Goal: Task Accomplishment & Management: Manage account settings

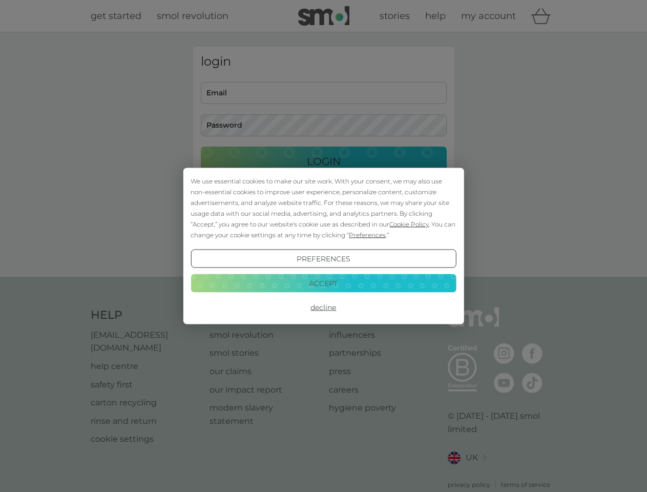
click at [409, 224] on span "Cookie Policy" at bounding box center [408, 224] width 39 height 8
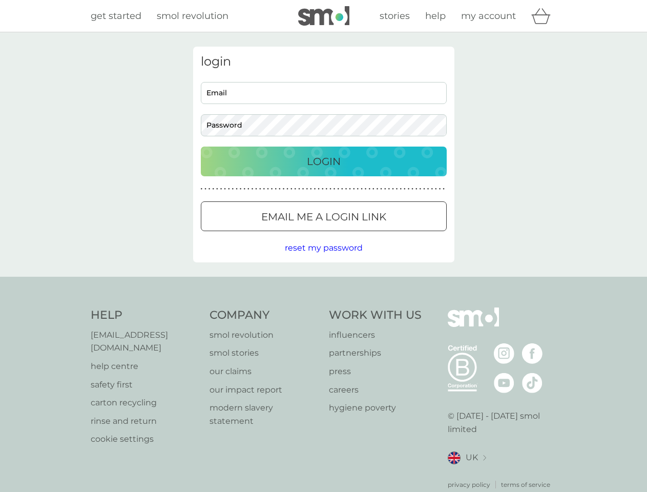
click at [366, 235] on div "login Email Password Login ● ● ● ● ● ● ● ● ● ● ● ● ● ● ● ● ● ● ● ● ● ● ● ● ● ● …" at bounding box center [323, 155] width 261 height 216
click at [323, 259] on div "login Email Password Login ● ● ● ● ● ● ● ● ● ● ● ● ● ● ● ● ● ● ● ● ● ● ● ● ● ● …" at bounding box center [323, 155] width 261 height 216
click at [323, 307] on div "Help [EMAIL_ADDRESS][DOMAIN_NAME] help centre safety first carton recycling rin…" at bounding box center [324, 398] width 466 height 182
click at [323, 283] on div "Help [EMAIL_ADDRESS][DOMAIN_NAME] help centre safety first carton recycling rin…" at bounding box center [323, 398] width 647 height 243
